Goal: Information Seeking & Learning: Learn about a topic

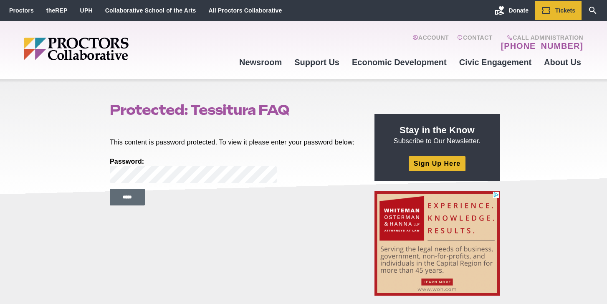
click at [144, 205] on input "*****" at bounding box center [127, 197] width 35 height 17
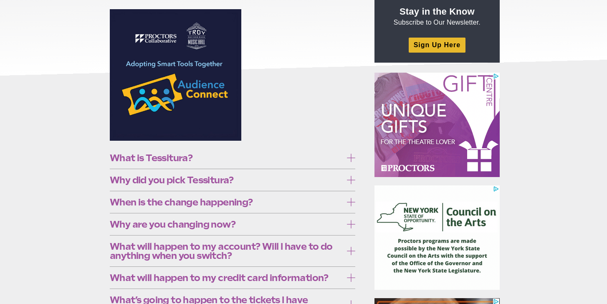
scroll to position [120, 0]
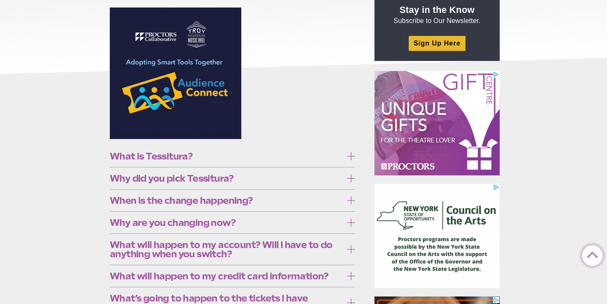
click at [350, 155] on icon at bounding box center [351, 156] width 8 height 8
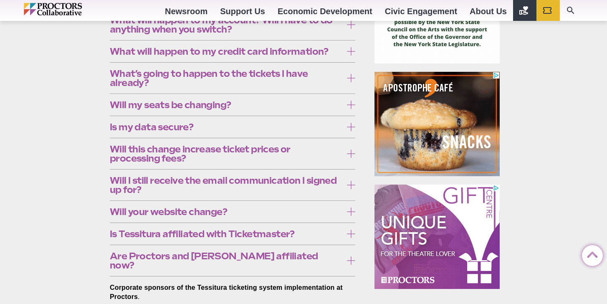
scroll to position [350, 0]
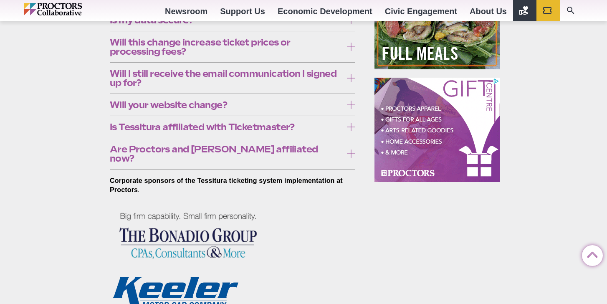
scroll to position [454, 0]
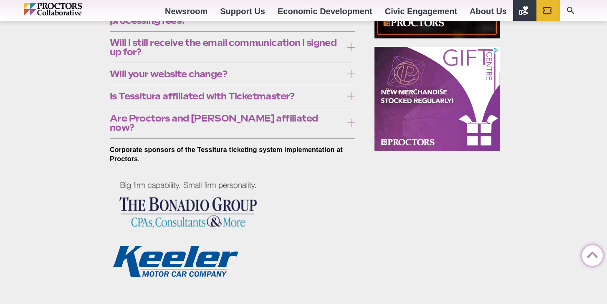
scroll to position [485, 0]
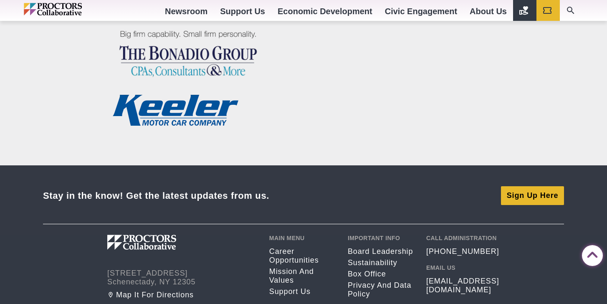
scroll to position [635, 0]
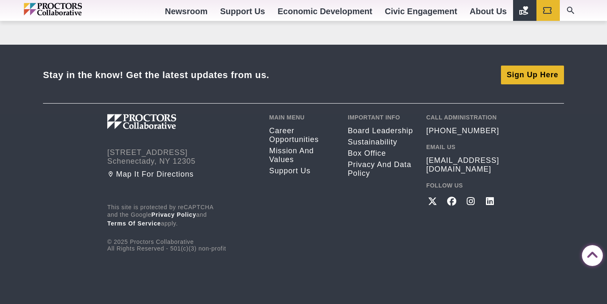
scroll to position [811, 0]
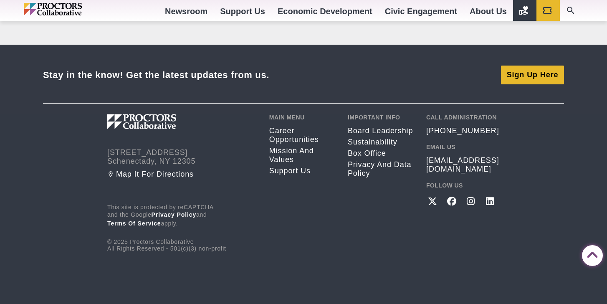
scroll to position [1435, 0]
